Goal: Complete application form

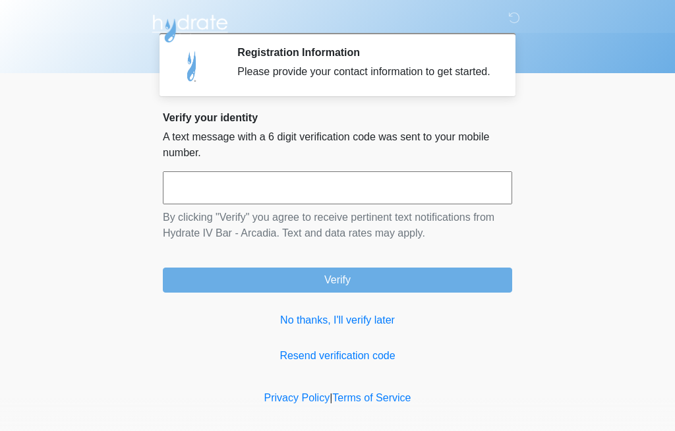
scroll to position [9, 0]
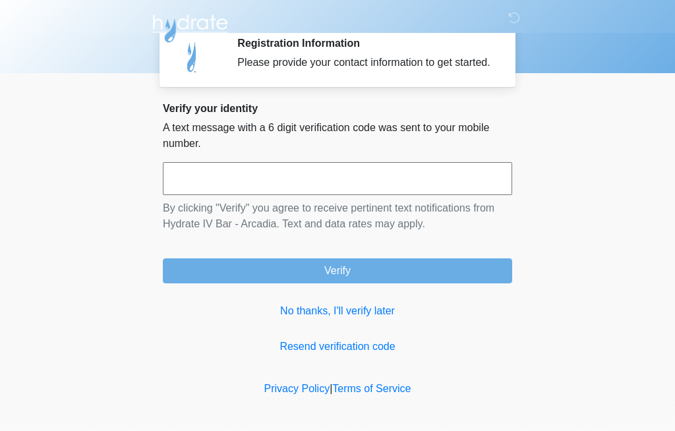
click at [472, 195] on input "text" at bounding box center [337, 178] width 349 height 33
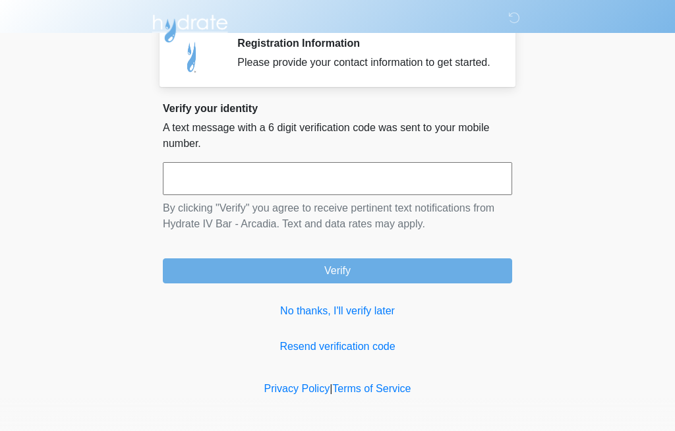
scroll to position [9, 0]
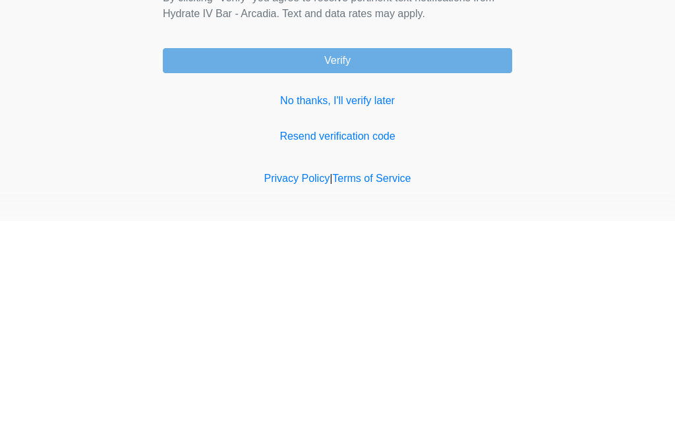
type input "******"
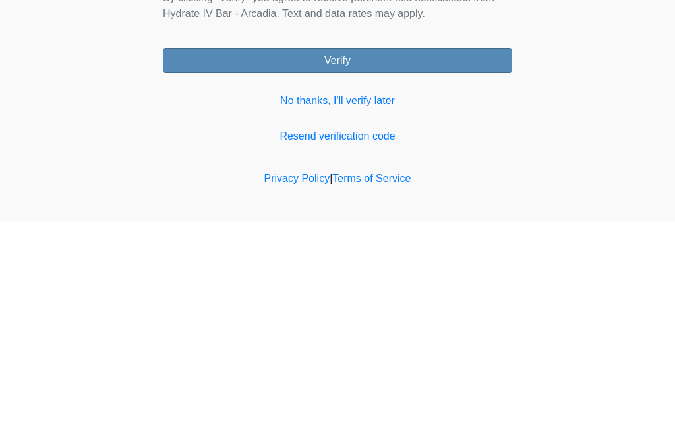
click at [479, 259] on button "Verify" at bounding box center [337, 271] width 349 height 25
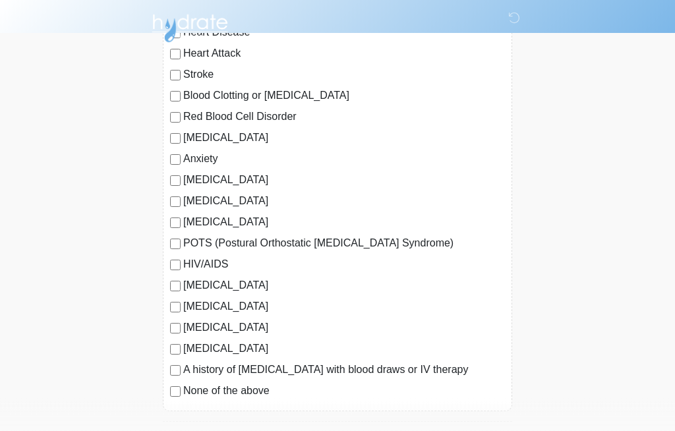
scroll to position [167, 0]
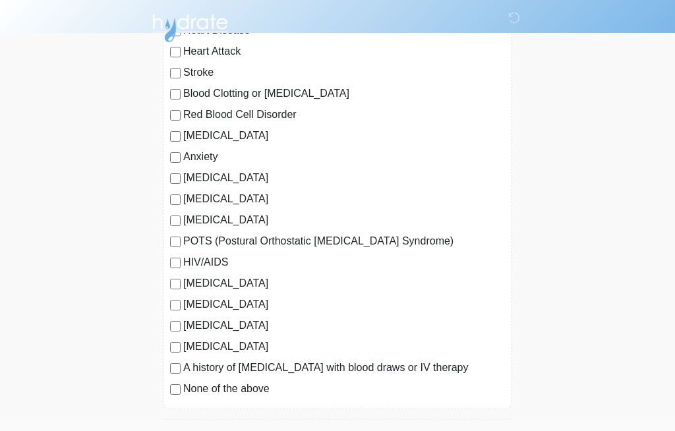
click at [252, 396] on label "None of the above" at bounding box center [343, 389] width 321 height 16
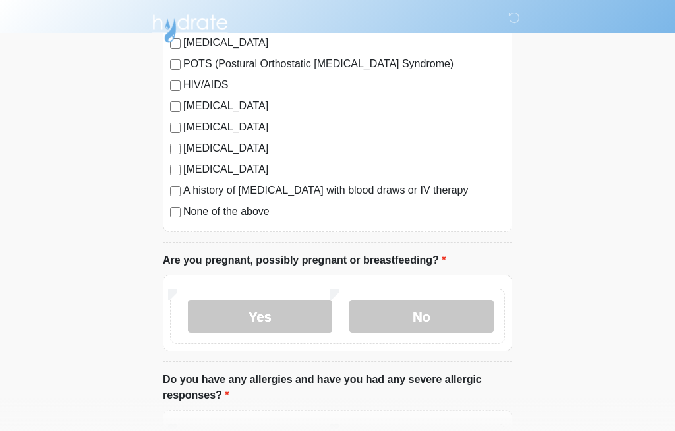
scroll to position [346, 0]
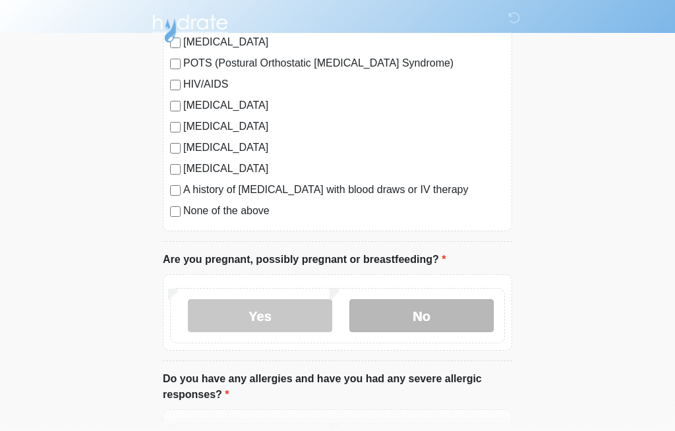
click at [433, 325] on label "No" at bounding box center [421, 315] width 144 height 33
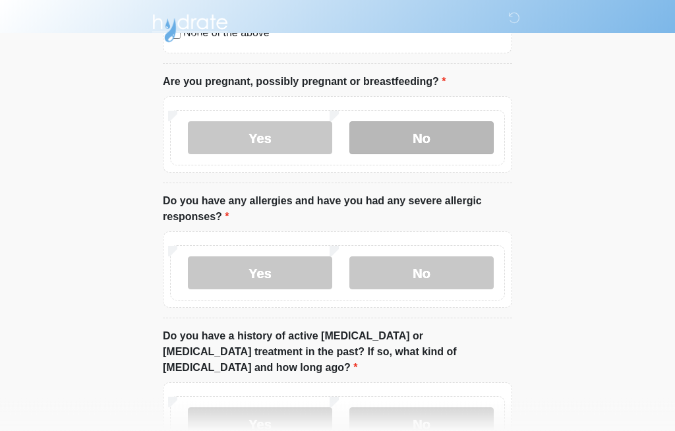
scroll to position [529, 0]
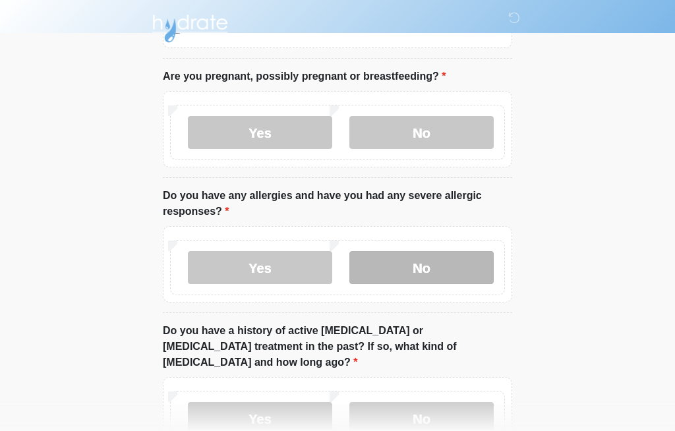
click at [445, 269] on label "No" at bounding box center [421, 267] width 144 height 33
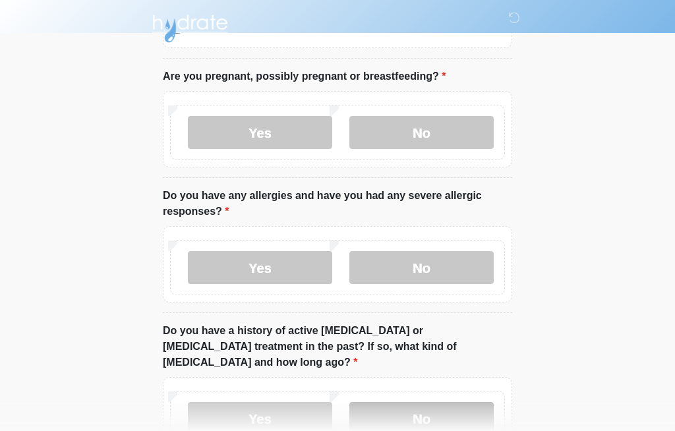
click at [406, 406] on label "No" at bounding box center [421, 418] width 144 height 33
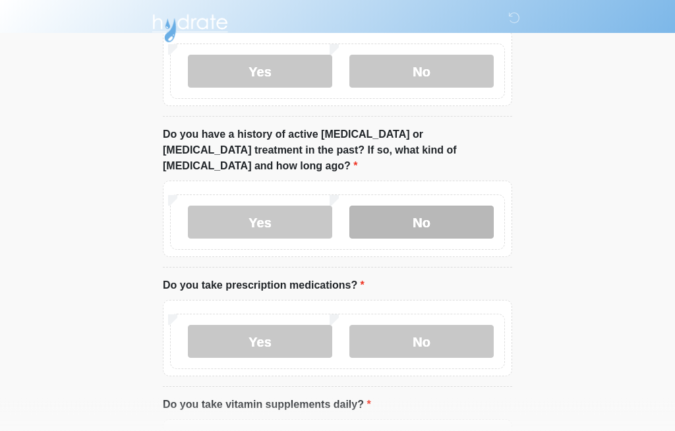
scroll to position [772, 0]
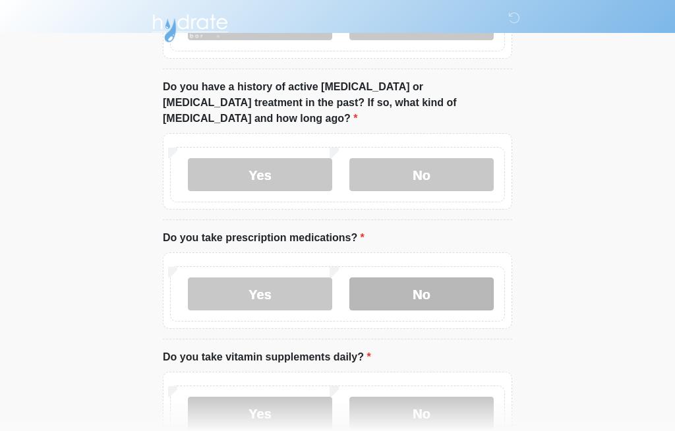
click at [445, 281] on label "No" at bounding box center [421, 294] width 144 height 33
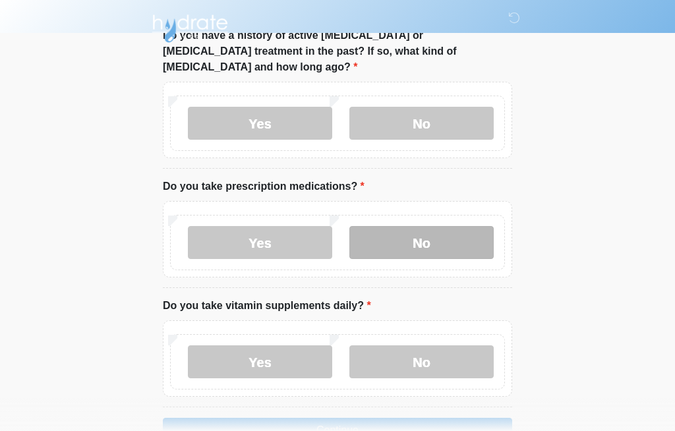
scroll to position [844, 0]
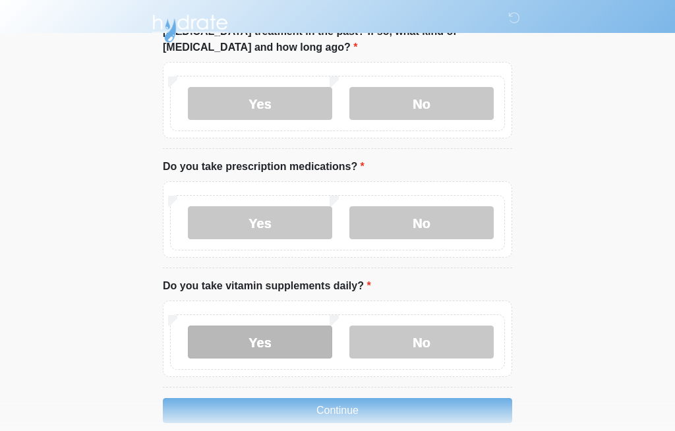
click at [291, 333] on label "Yes" at bounding box center [260, 341] width 144 height 33
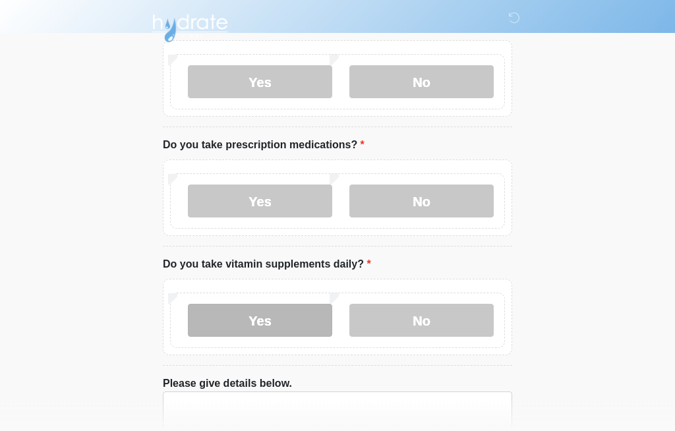
scroll to position [937, 0]
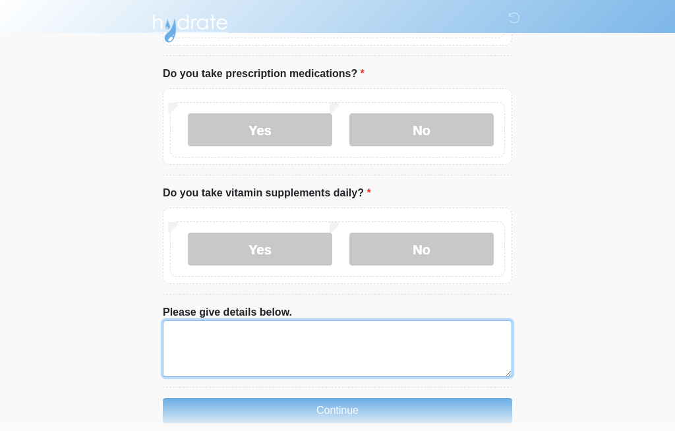
click at [345, 341] on textarea "Please give details below." at bounding box center [337, 348] width 349 height 57
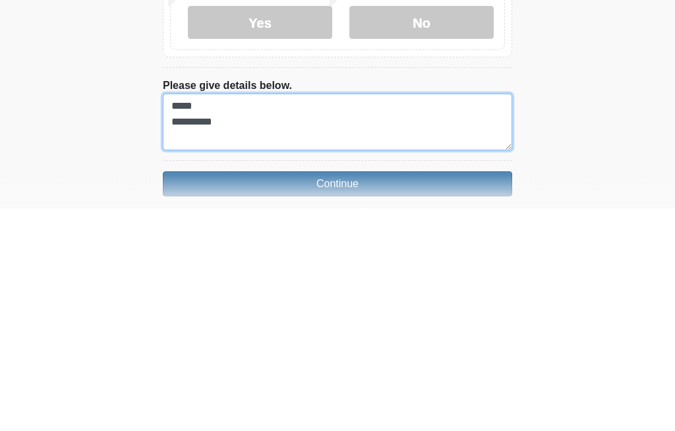
type textarea "***** *********"
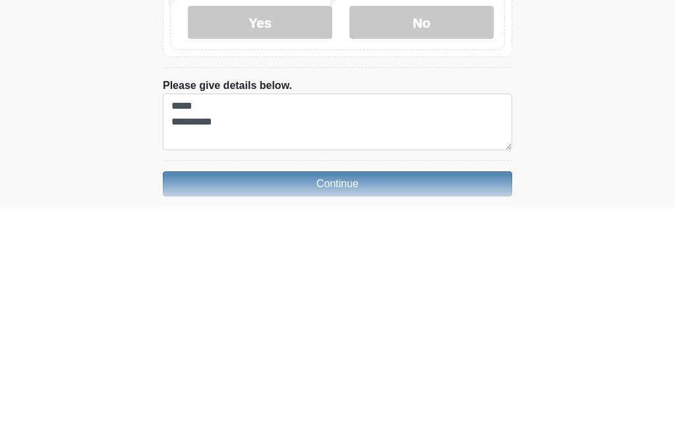
click at [381, 395] on button "Continue" at bounding box center [337, 407] width 349 height 25
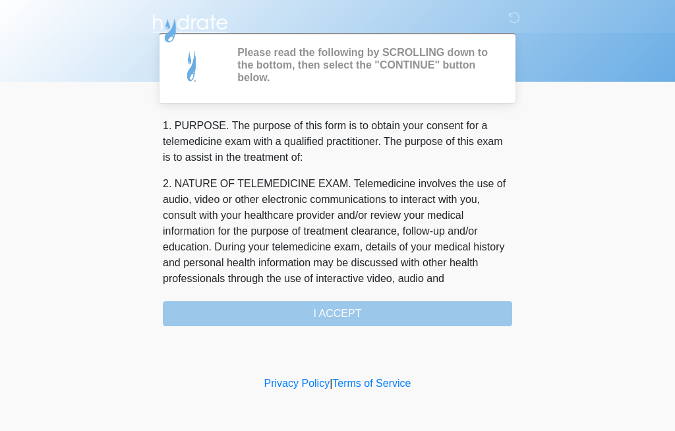
scroll to position [0, 0]
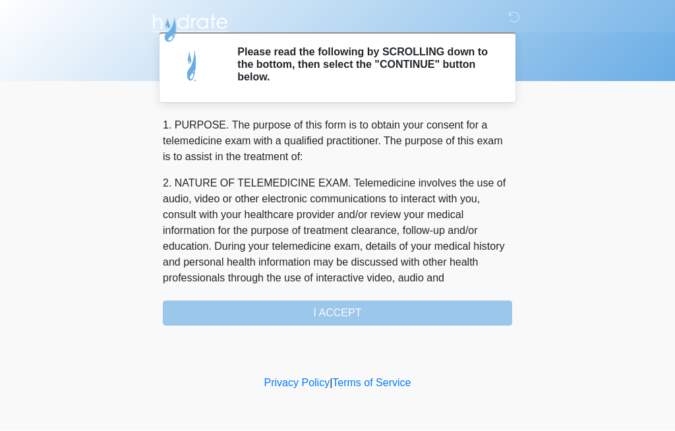
click at [364, 312] on div "1. PURPOSE. The purpose of this form is to obtain your consent for a telemedici…" at bounding box center [337, 222] width 349 height 208
click at [360, 315] on div "1. PURPOSE. The purpose of this form is to obtain your consent for a telemedici…" at bounding box center [337, 222] width 349 height 208
click at [469, 69] on h2 "Please read the following by SCROLLING down to the bottom, then select the "CON…" at bounding box center [364, 65] width 255 height 38
click at [340, 319] on div "1. PURPOSE. The purpose of this form is to obtain your consent for a telemedici…" at bounding box center [337, 222] width 349 height 208
click at [372, 74] on h2 "Please read the following by SCROLLING down to the bottom, then select the "CON…" at bounding box center [364, 65] width 255 height 38
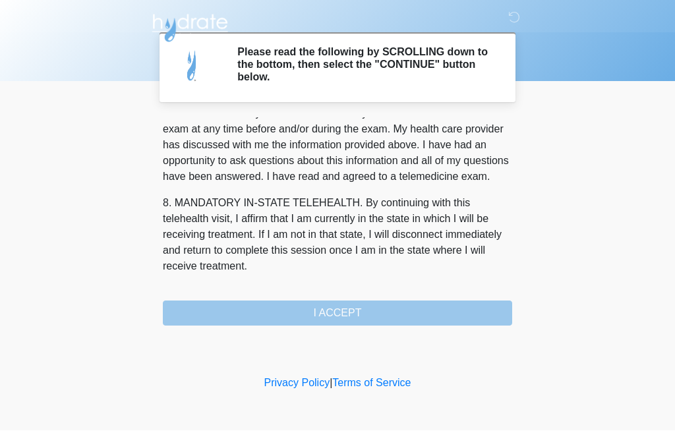
click at [350, 314] on div "1. PURPOSE. The purpose of this form is to obtain your consent for a telemedici…" at bounding box center [337, 222] width 349 height 208
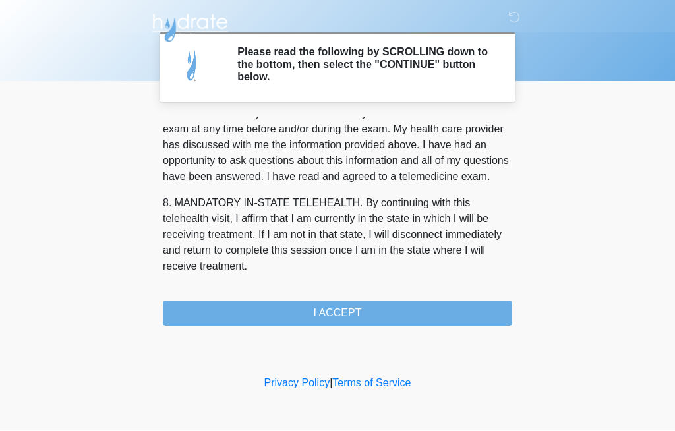
scroll to position [597, 0]
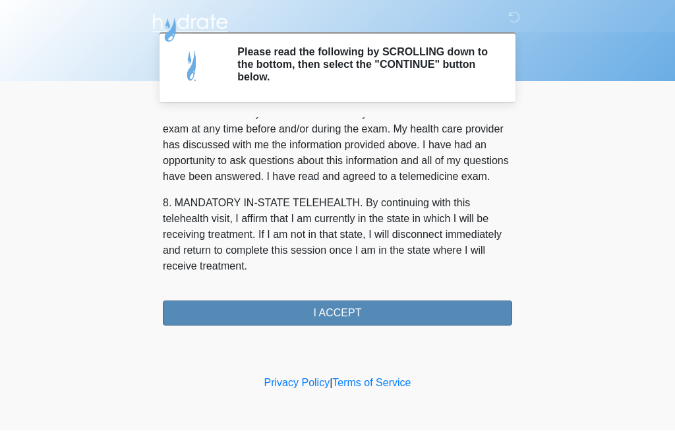
click at [350, 315] on button "I ACCEPT" at bounding box center [337, 313] width 349 height 25
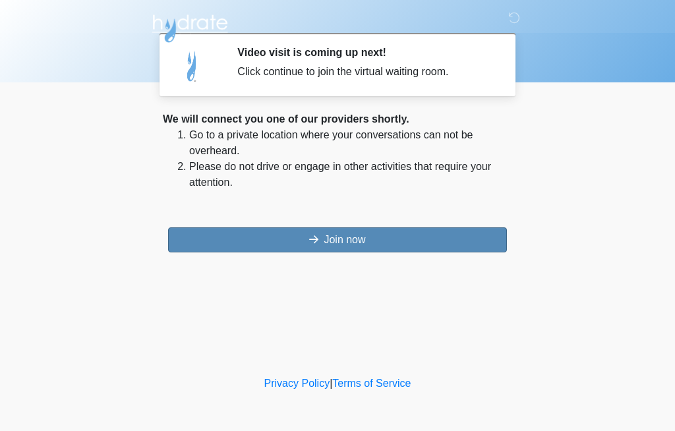
click at [371, 240] on button "Join now" at bounding box center [337, 239] width 339 height 25
